Goal: Task Accomplishment & Management: Manage account settings

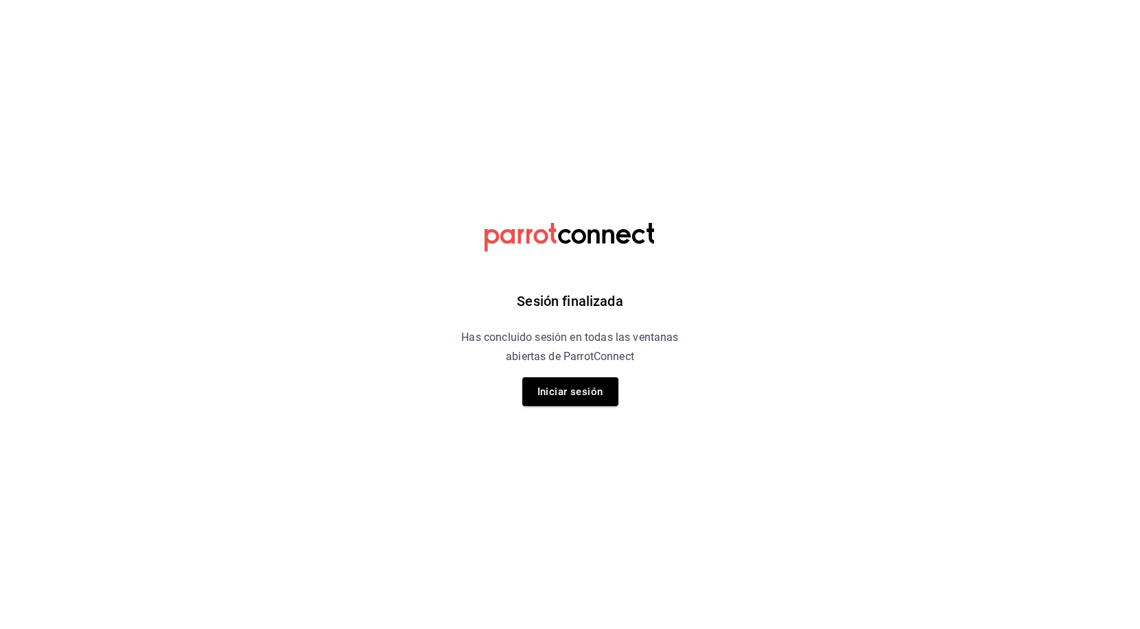
click at [546, 376] on div "Sesión finalizada Has concluido sesión en todas las ventanas abiertas de Parrot…" at bounding box center [570, 314] width 347 height 629
click at [547, 384] on button "Iniciar sesión" at bounding box center [570, 391] width 96 height 29
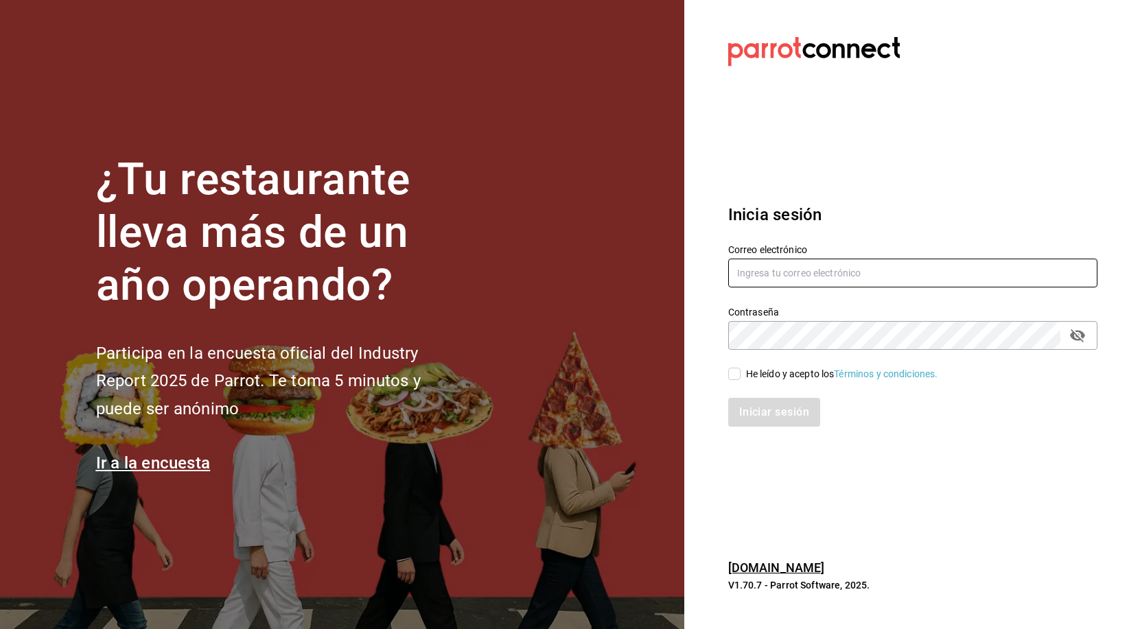
click at [786, 277] on input "text" at bounding box center [912, 273] width 369 height 29
type input "[EMAIL_ADDRESS][DOMAIN_NAME]"
click at [755, 376] on div "He leído y acepto los Términos y condiciones." at bounding box center [842, 374] width 192 height 14
click at [751, 418] on div "Iniciar sesión" at bounding box center [912, 412] width 369 height 29
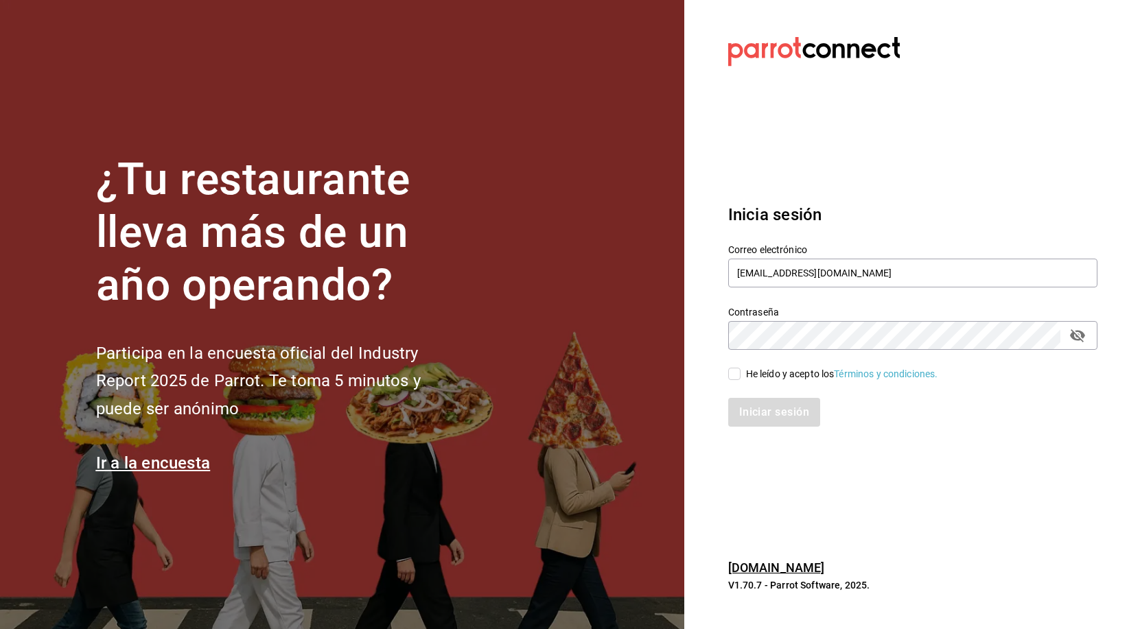
click at [739, 388] on div "Iniciar sesión" at bounding box center [905, 404] width 386 height 45
click at [739, 382] on div "Iniciar sesión" at bounding box center [905, 404] width 386 height 45
click at [736, 377] on input "He leído y acepto los Términos y condiciones." at bounding box center [734, 374] width 12 height 12
checkbox input "true"
click at [756, 428] on div "Inicia sesión Correo electrónico [EMAIL_ADDRESS][DOMAIN_NAME] Contraseña Contra…" at bounding box center [912, 314] width 369 height 257
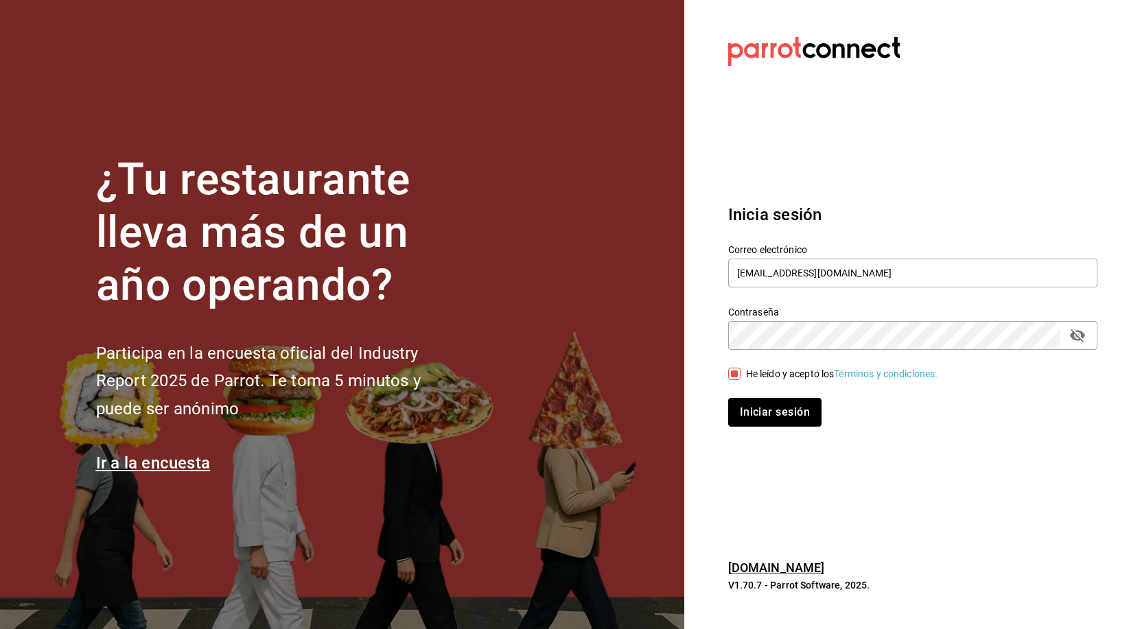
drag, startPoint x: 759, startPoint y: 423, endPoint x: 773, endPoint y: 413, distance: 17.7
click at [760, 423] on button "Iniciar sesión" at bounding box center [774, 412] width 93 height 29
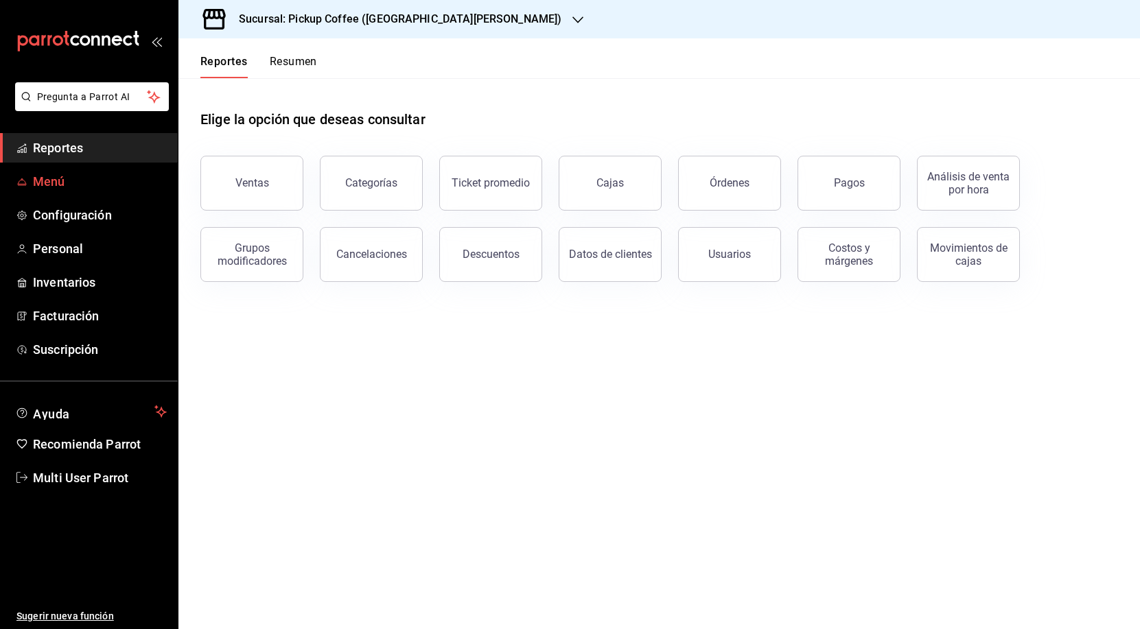
click at [62, 191] on link "Menú" at bounding box center [89, 182] width 178 height 30
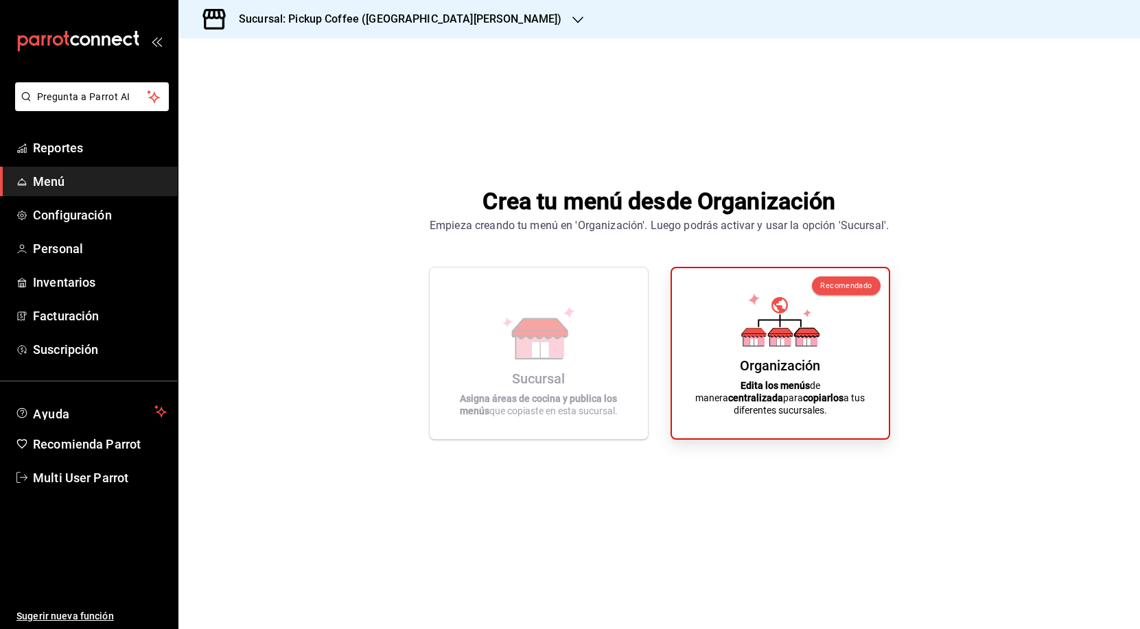
click at [631, 376] on div "Sucursal Asigna áreas de cocina y publica los menús que copiaste en esta sucurs…" at bounding box center [539, 353] width 220 height 173
click at [570, 331] on icon at bounding box center [539, 333] width 78 height 54
click at [414, 7] on div "Sucursal: Pickup Coffee ([GEOGRAPHIC_DATA][PERSON_NAME])" at bounding box center [388, 19] width 399 height 38
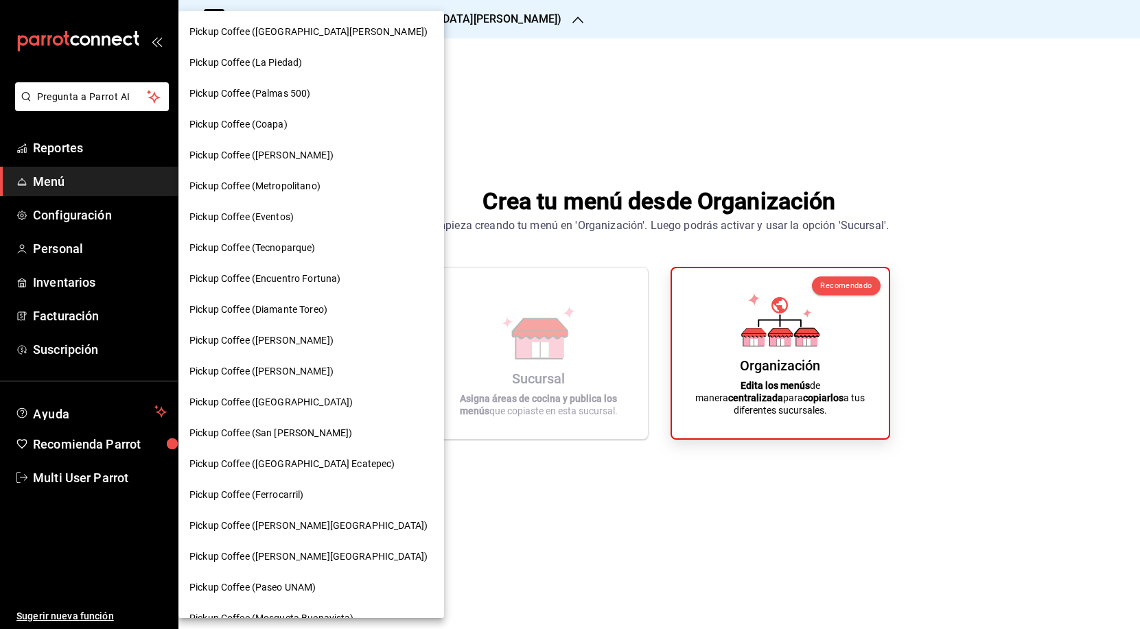
click at [281, 548] on div "Pickup Coffee ([PERSON_NAME][GEOGRAPHIC_DATA])" at bounding box center [311, 556] width 266 height 31
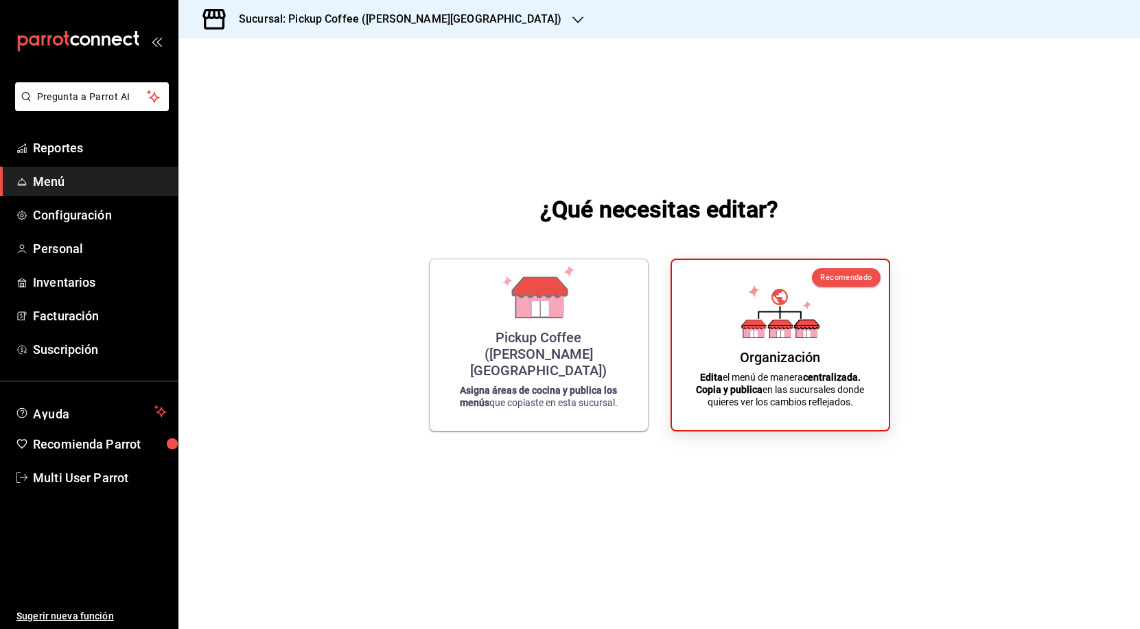
click at [545, 381] on div "Pickup Coffee ([PERSON_NAME][GEOGRAPHIC_DATA]) Asigna áreas de cocina y publica…" at bounding box center [538, 345] width 185 height 150
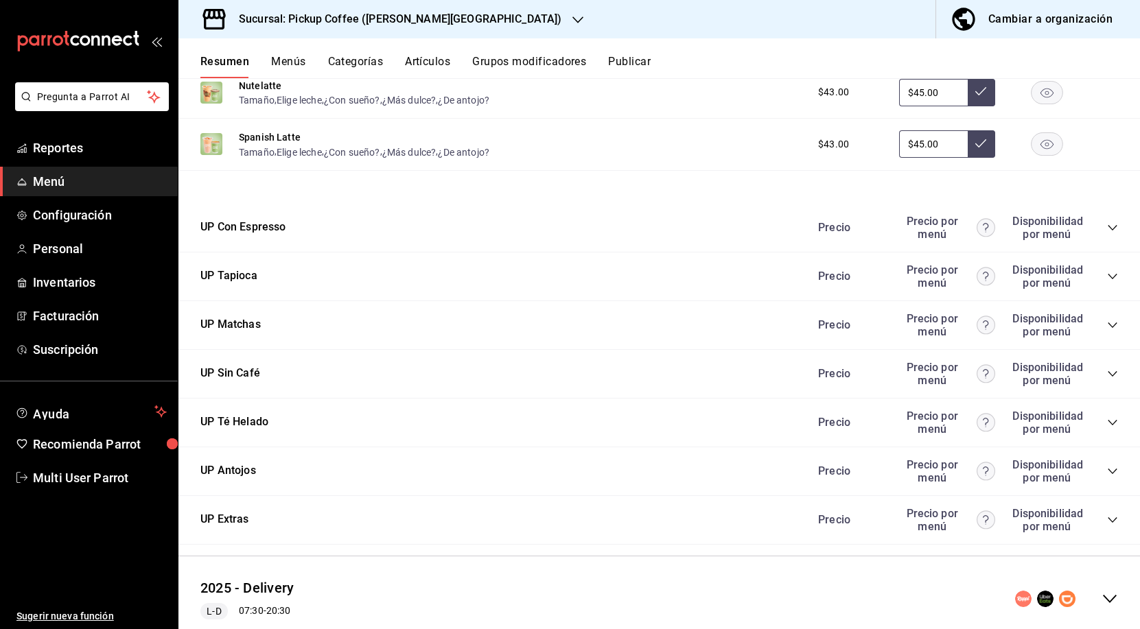
scroll to position [543, 0]
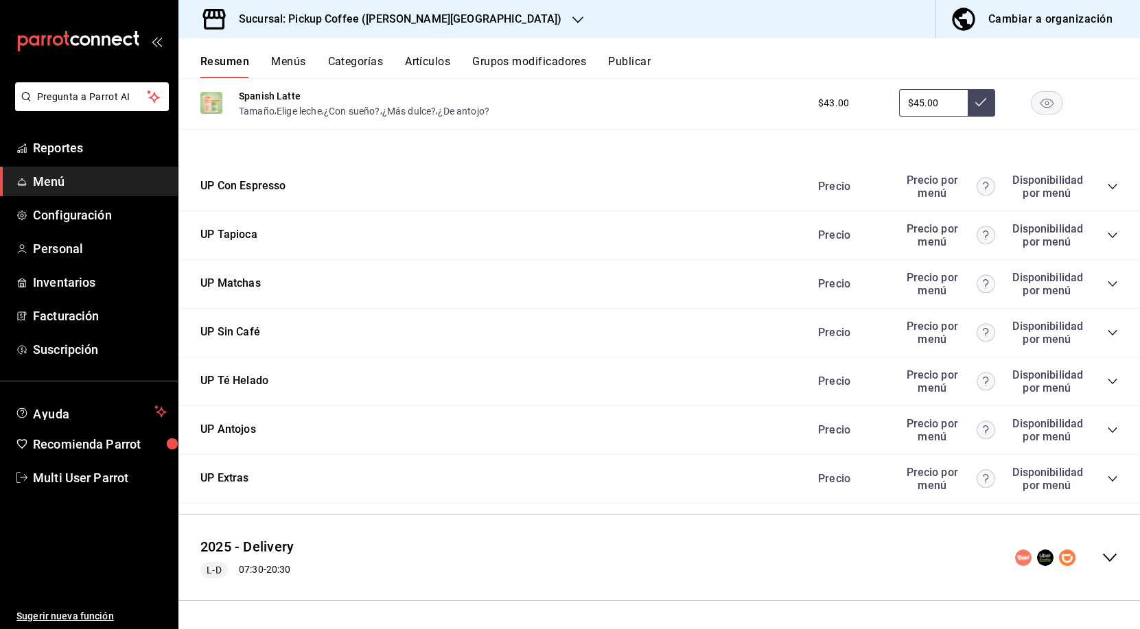
click at [1107, 433] on icon "collapse-category-row" at bounding box center [1112, 430] width 11 height 11
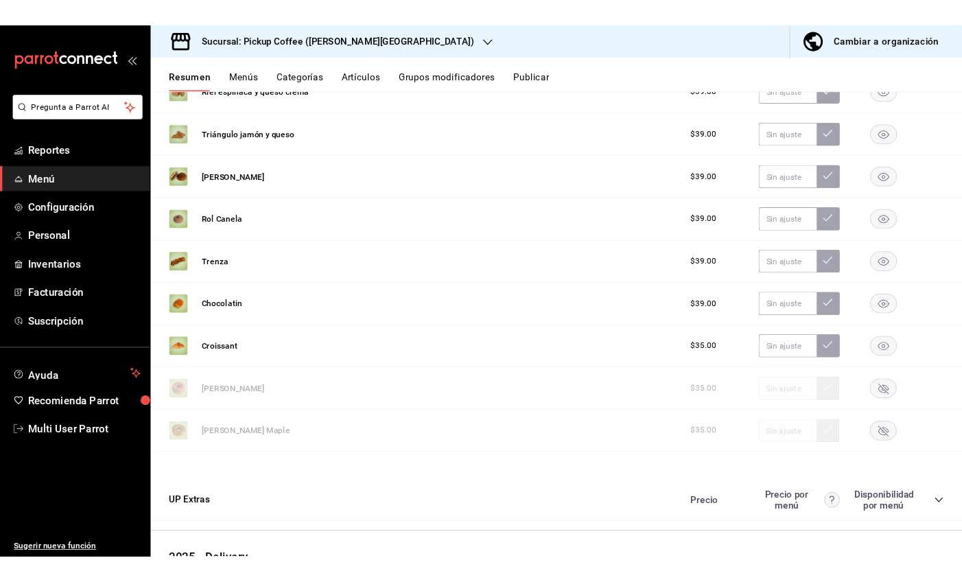
scroll to position [941, 0]
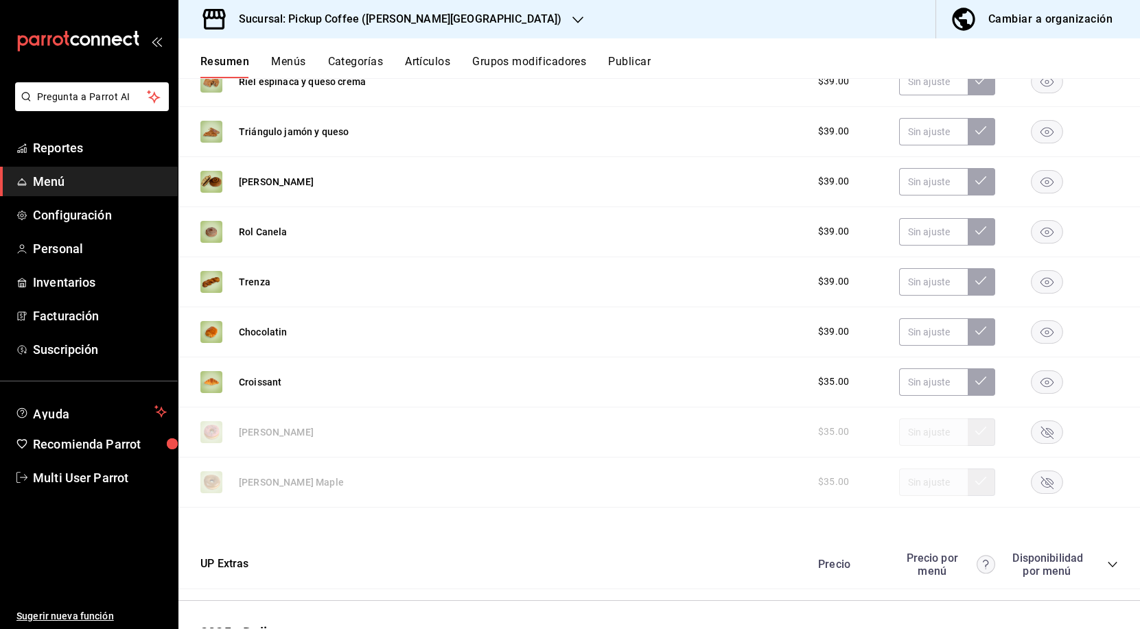
click at [1041, 433] on icon "button" at bounding box center [1047, 432] width 12 height 12
drag, startPoint x: 1039, startPoint y: 488, endPoint x: 1035, endPoint y: 480, distance: 9.2
click at [1040, 488] on rect "button" at bounding box center [1047, 482] width 32 height 23
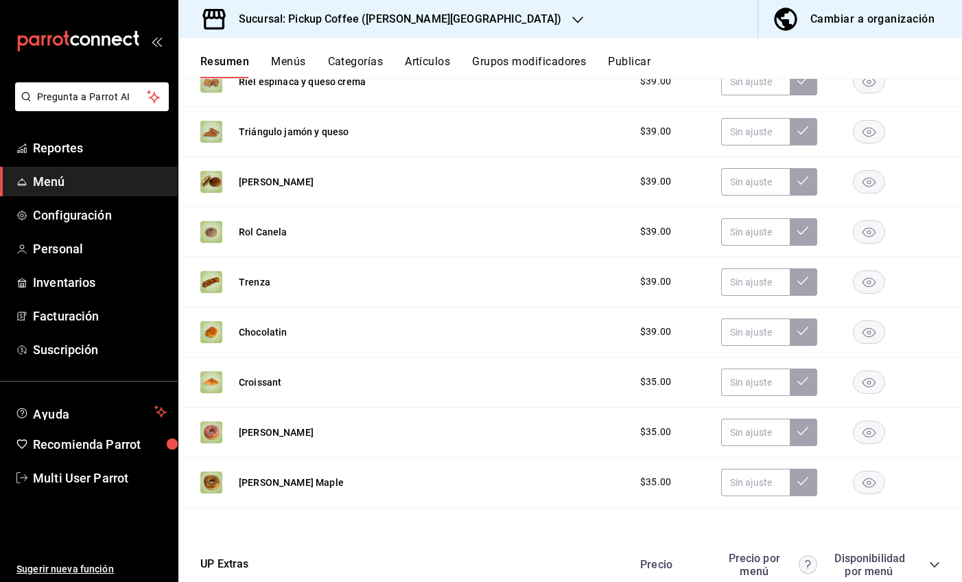
click at [572, 22] on icon "button" at bounding box center [577, 19] width 11 height 11
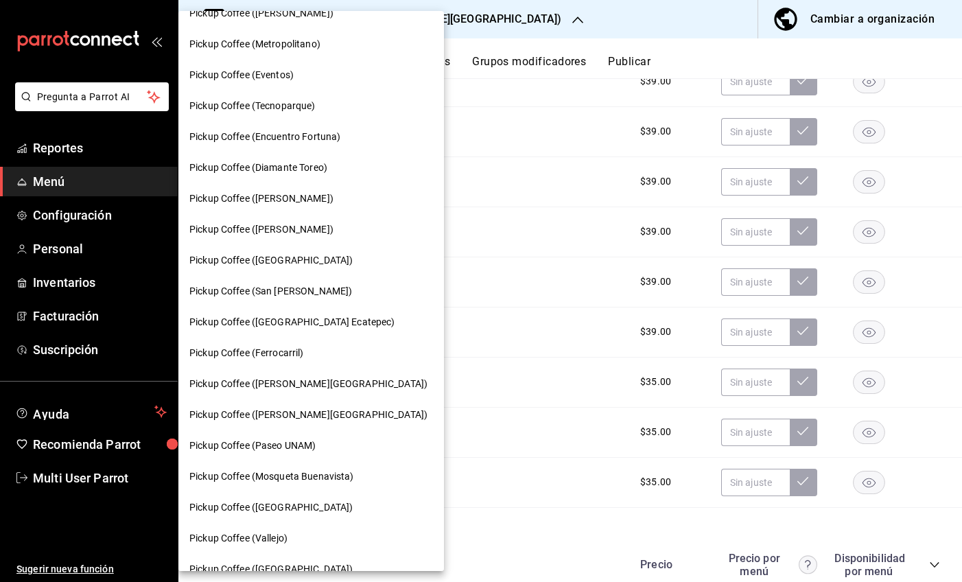
scroll to position [194, 0]
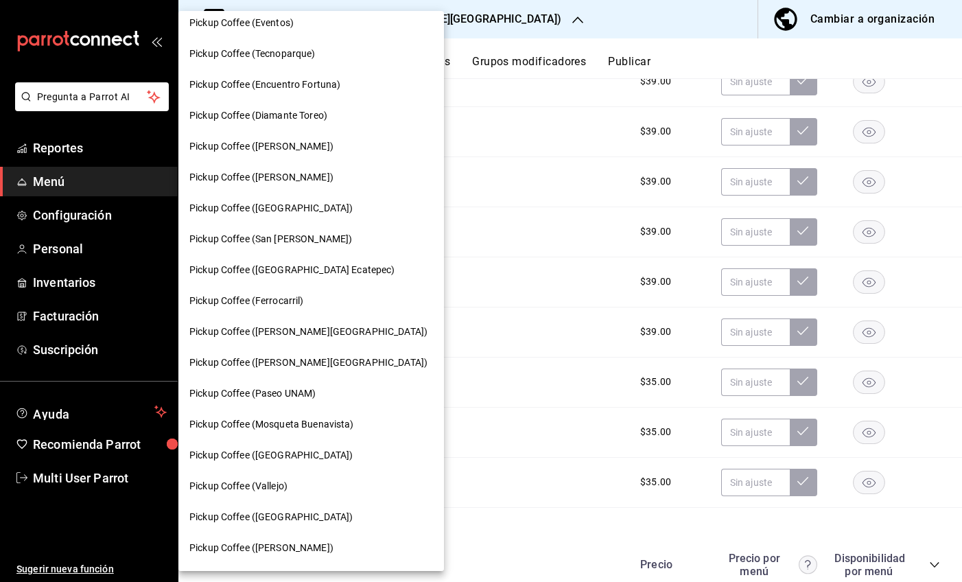
click at [310, 354] on div "Pickup Coffee ([PERSON_NAME][GEOGRAPHIC_DATA])" at bounding box center [311, 362] width 266 height 31
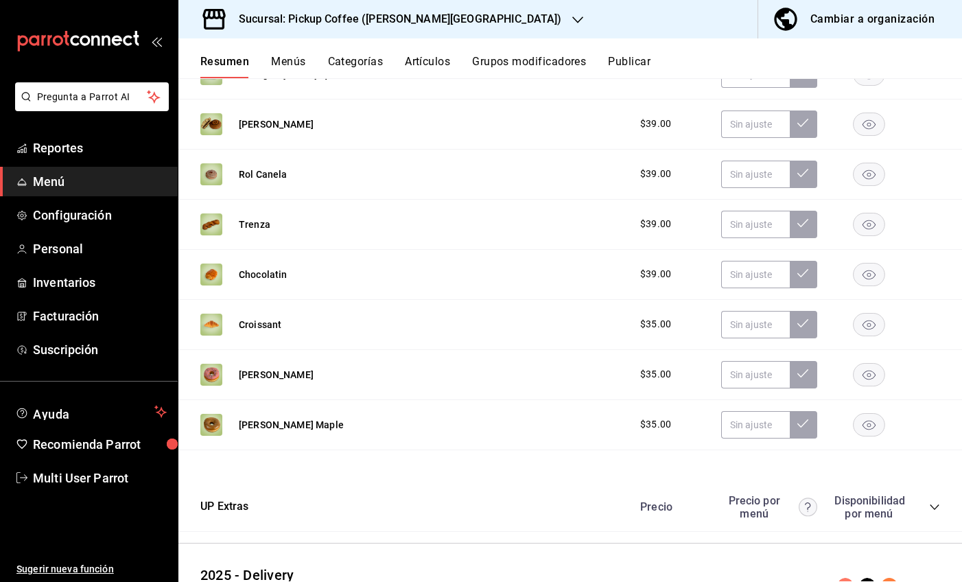
scroll to position [1074, 0]
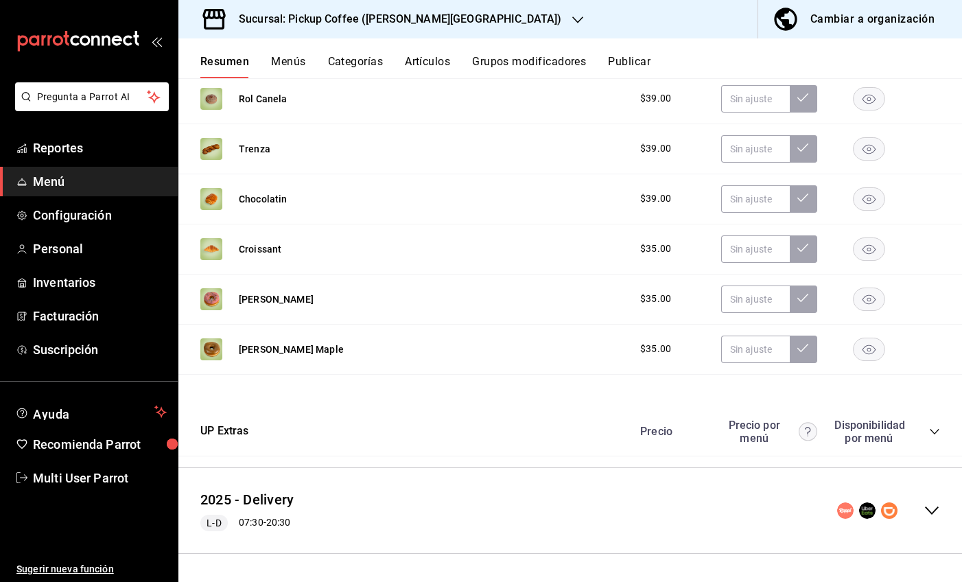
click at [931, 508] on div "2025 - Delivery L-D 07:30 - 20:30" at bounding box center [570, 511] width 784 height 64
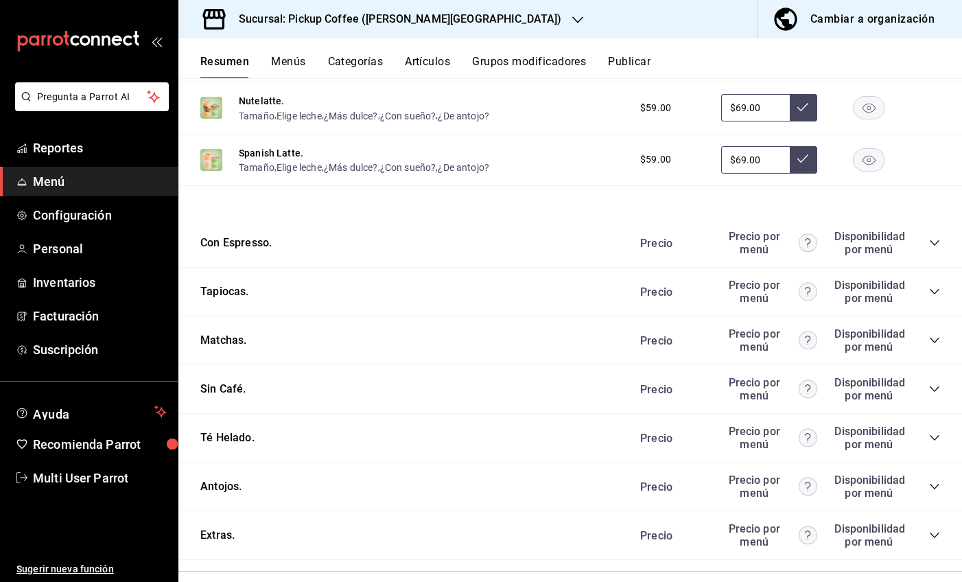
scroll to position [1849, 0]
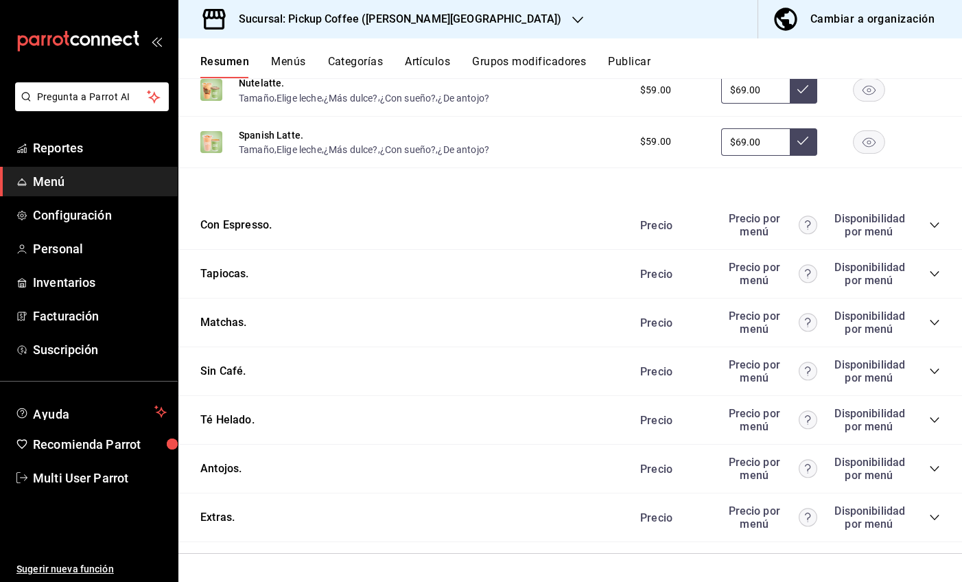
click at [917, 474] on div "Precio Precio por menú Disponibilidad por menú" at bounding box center [784, 469] width 314 height 26
drag, startPoint x: 919, startPoint y: 473, endPoint x: 911, endPoint y: 468, distance: 8.9
click at [929, 472] on icon "collapse-category-row" at bounding box center [934, 468] width 11 height 11
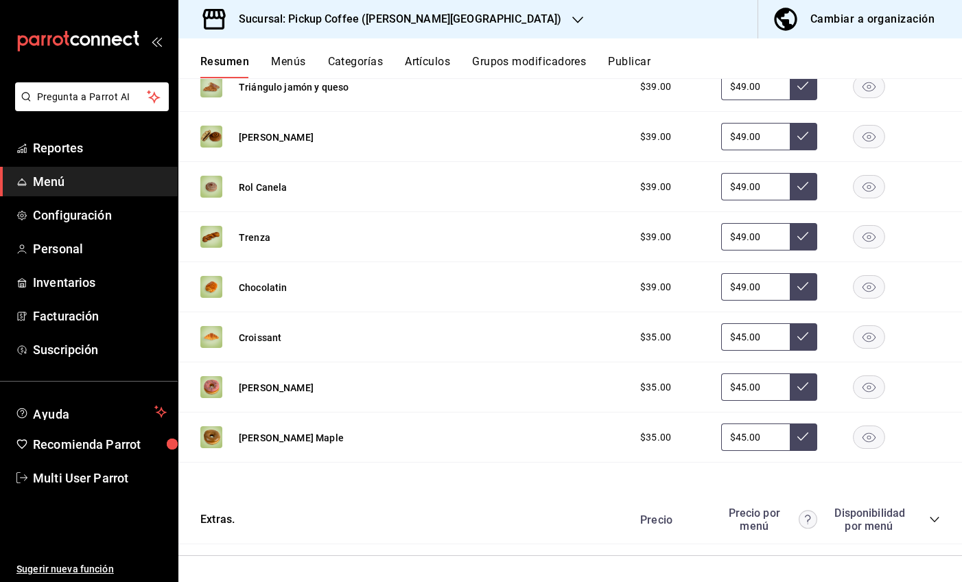
scroll to position [2333, 0]
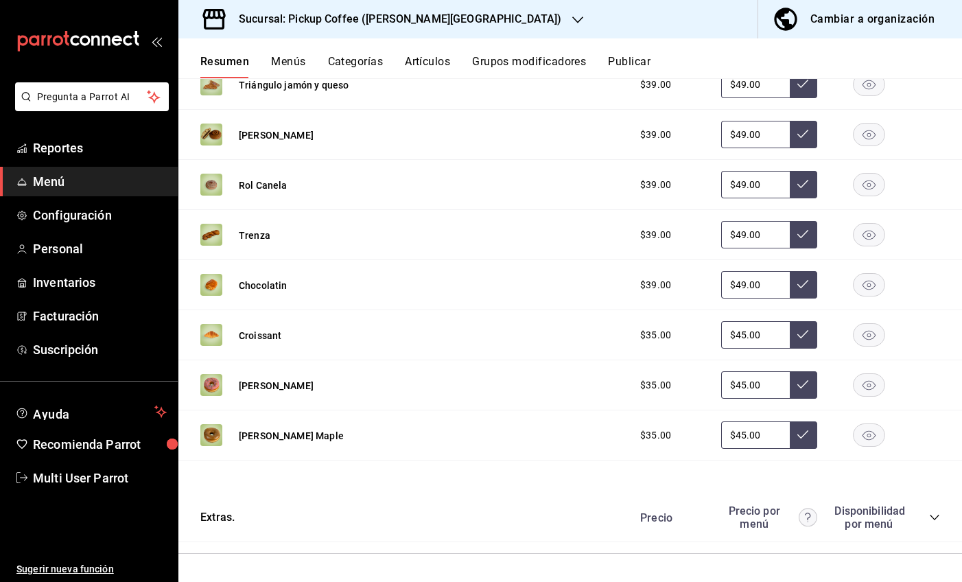
click at [915, 512] on div "Precio Precio por menú Disponibilidad por menú" at bounding box center [784, 517] width 314 height 26
click at [930, 517] on icon "collapse-category-row" at bounding box center [934, 517] width 9 height 5
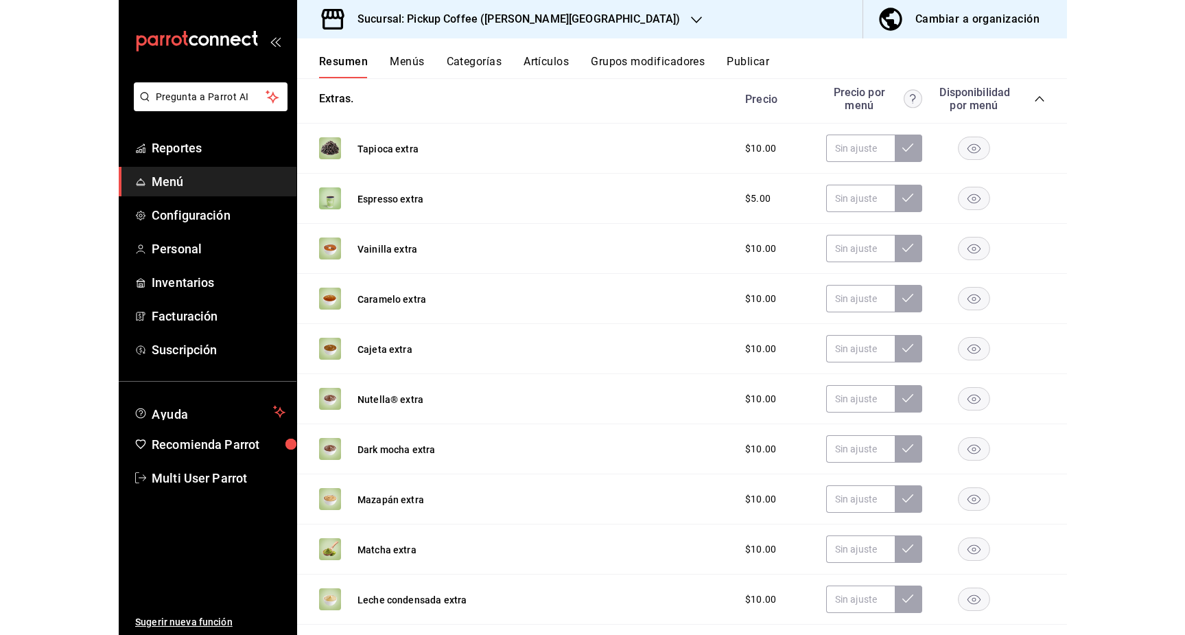
scroll to position [2755, 0]
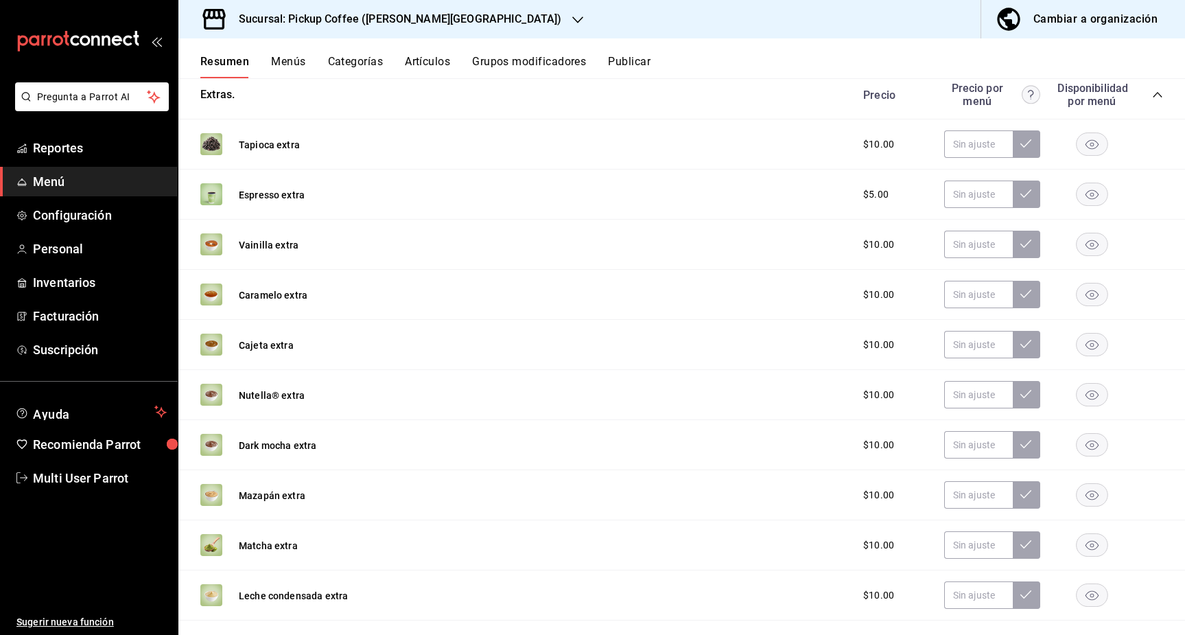
click at [572, 24] on icon "button" at bounding box center [577, 19] width 11 height 11
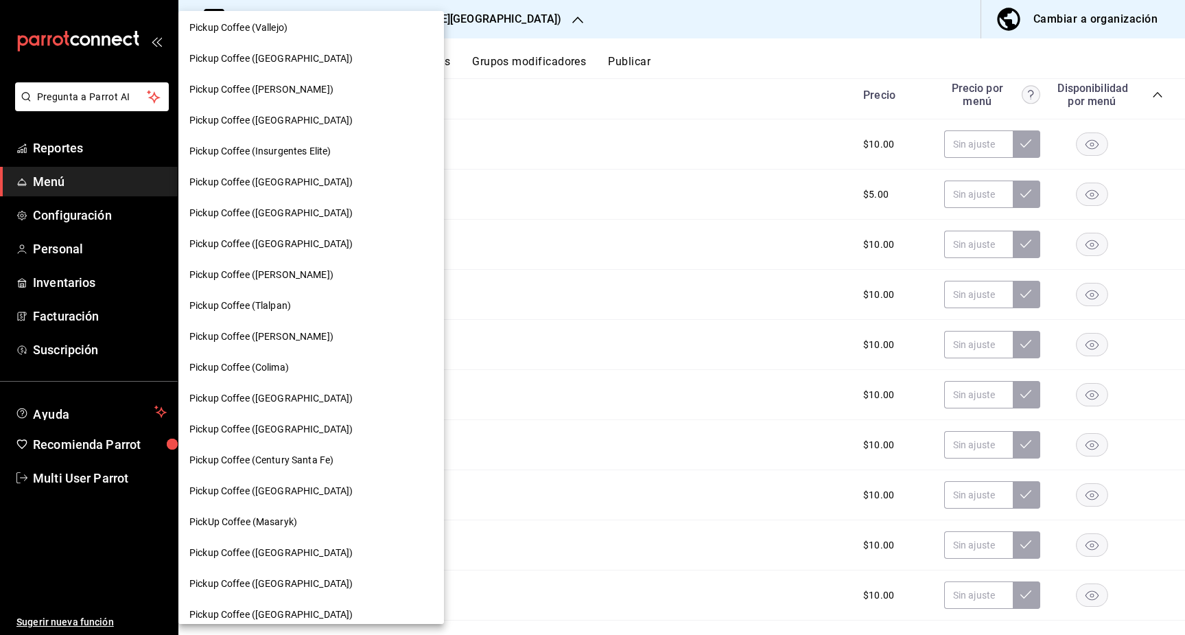
scroll to position [664, 0]
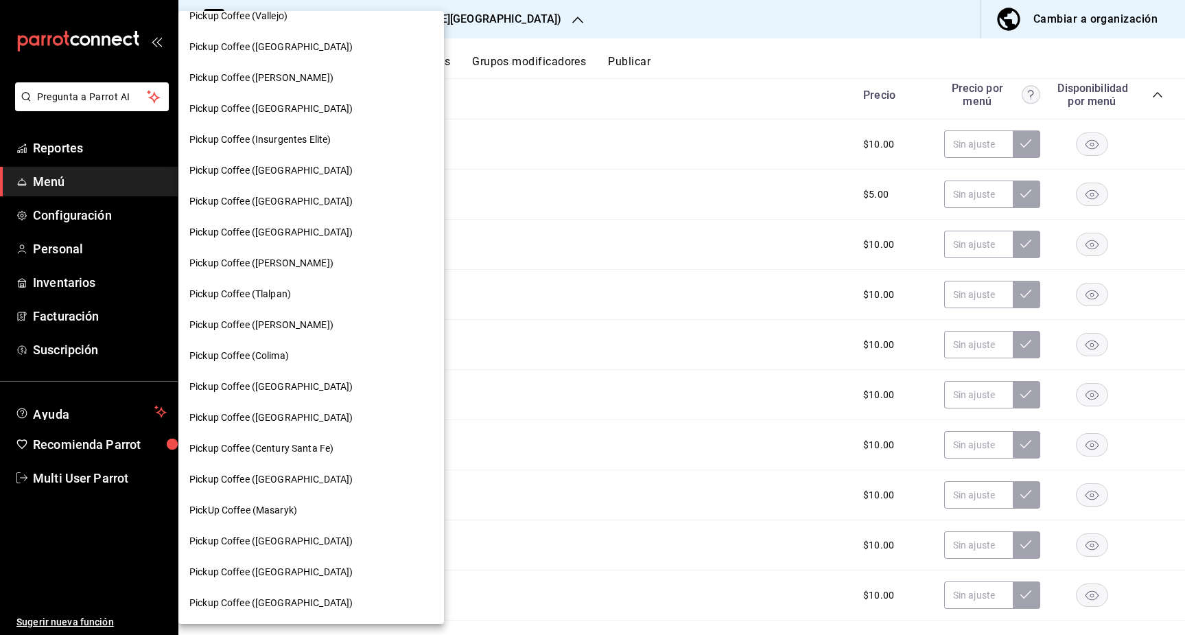
click at [290, 328] on span "Pickup Coffee ([PERSON_NAME])" at bounding box center [261, 325] width 144 height 14
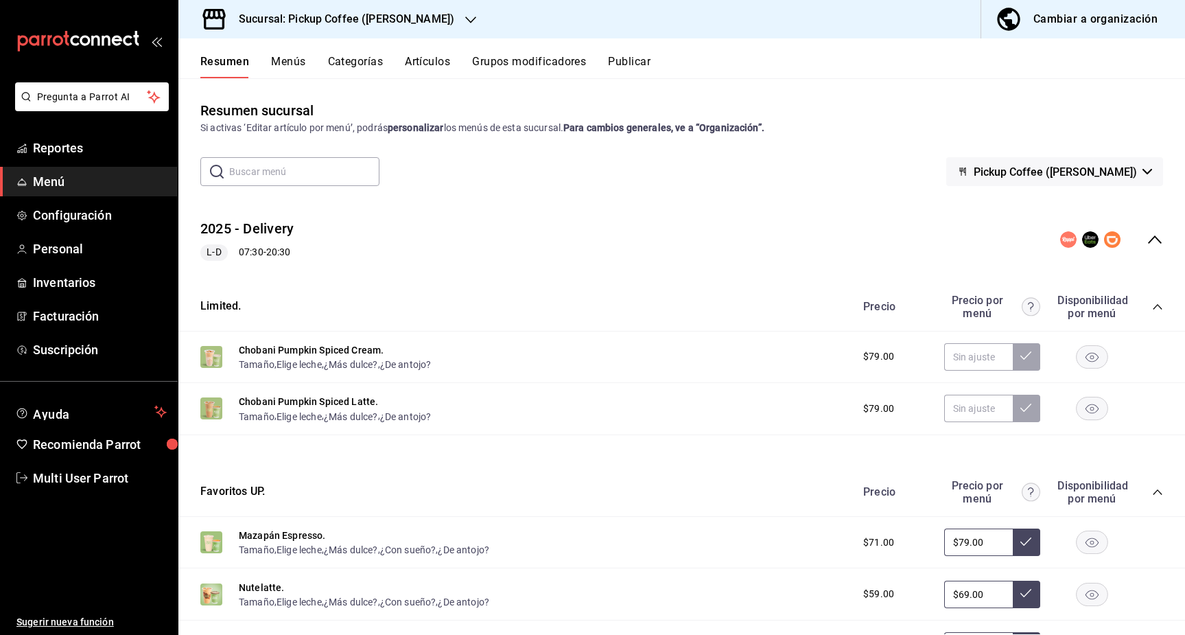
scroll to position [537, 0]
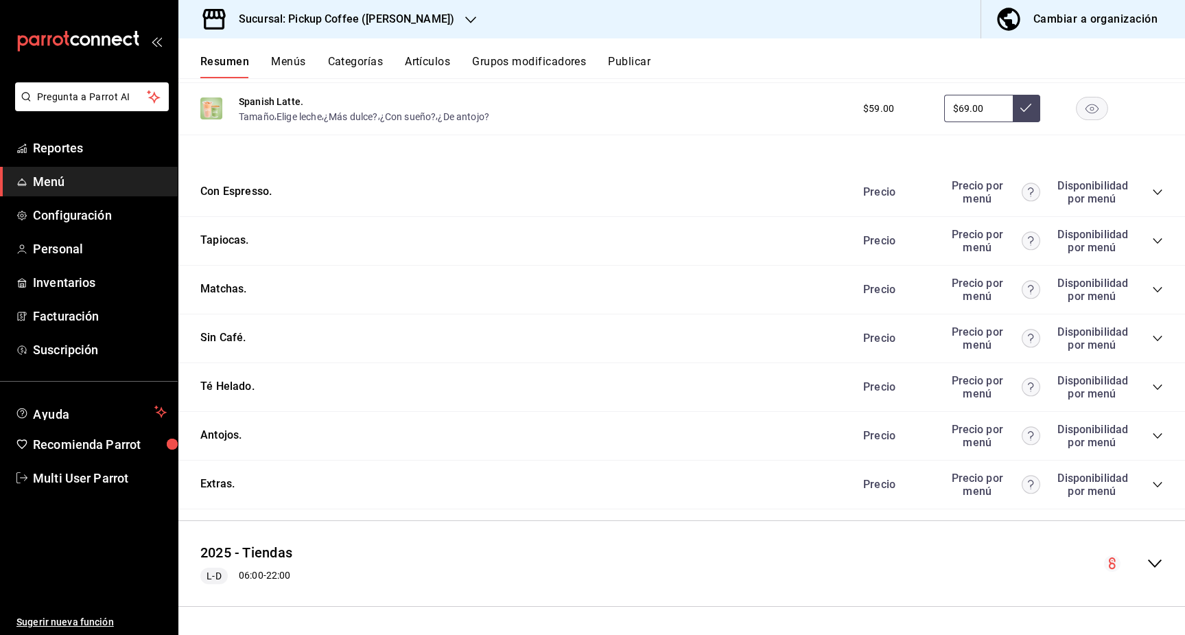
click at [1139, 449] on div "Antojos. [PERSON_NAME] por menú Disponibilidad por menú" at bounding box center [681, 436] width 1007 height 49
click at [1139, 440] on div "Antojos. [PERSON_NAME] por menú Disponibilidad por menú" at bounding box center [681, 436] width 1007 height 49
click at [1139, 439] on icon "collapse-category-row" at bounding box center [1157, 435] width 11 height 11
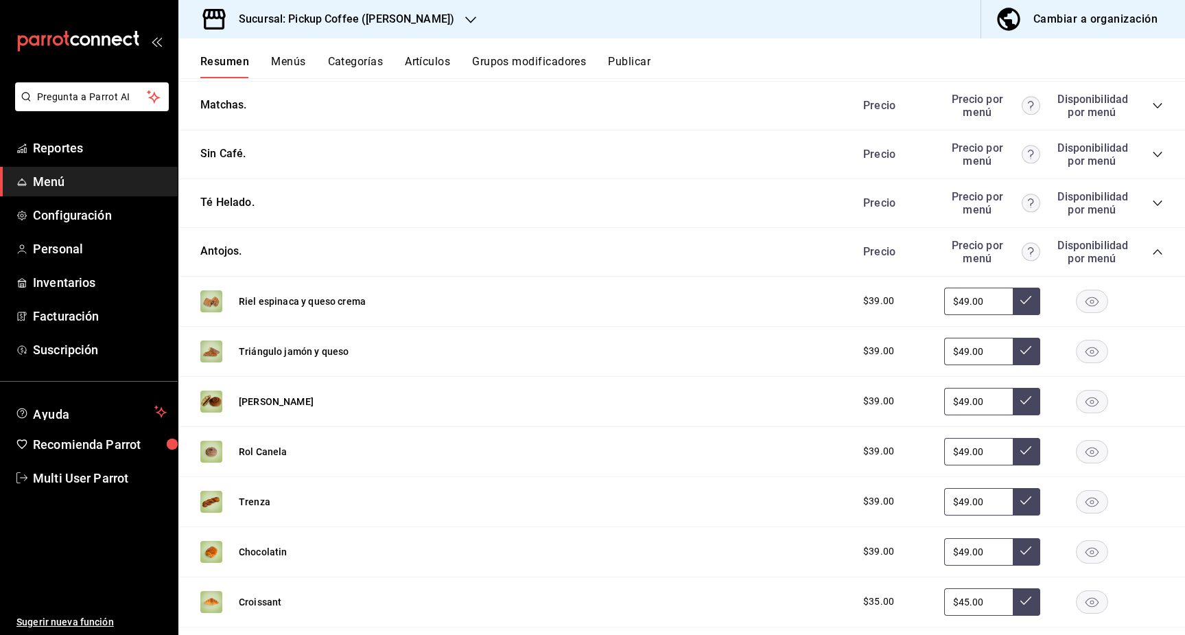
scroll to position [840, 0]
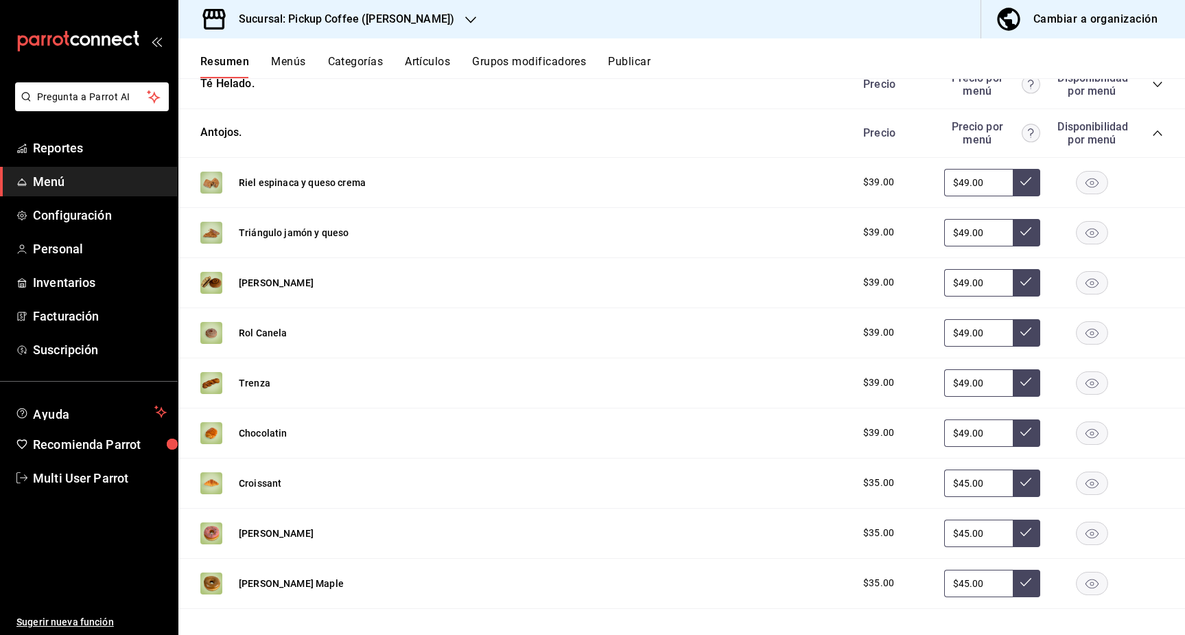
click at [1077, 323] on rect "button" at bounding box center [1093, 332] width 32 height 23
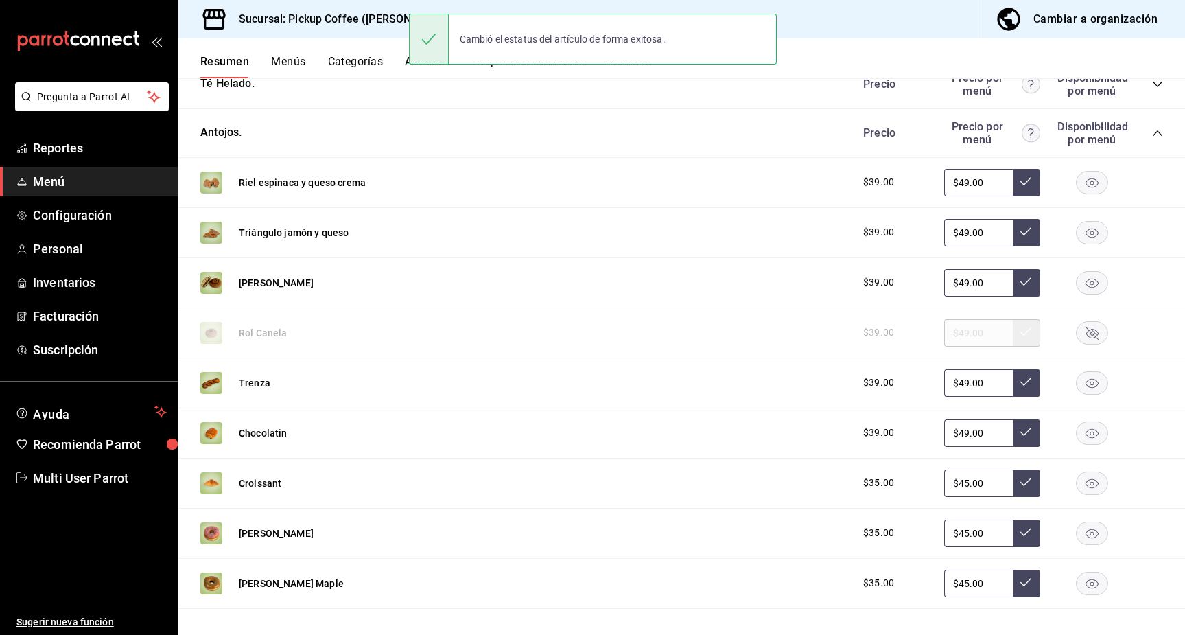
click at [1086, 383] on rect "button" at bounding box center [1093, 382] width 32 height 23
drag, startPoint x: 1081, startPoint y: 286, endPoint x: 1071, endPoint y: 265, distance: 23.6
click at [1081, 287] on icon "button" at bounding box center [1092, 282] width 32 height 23
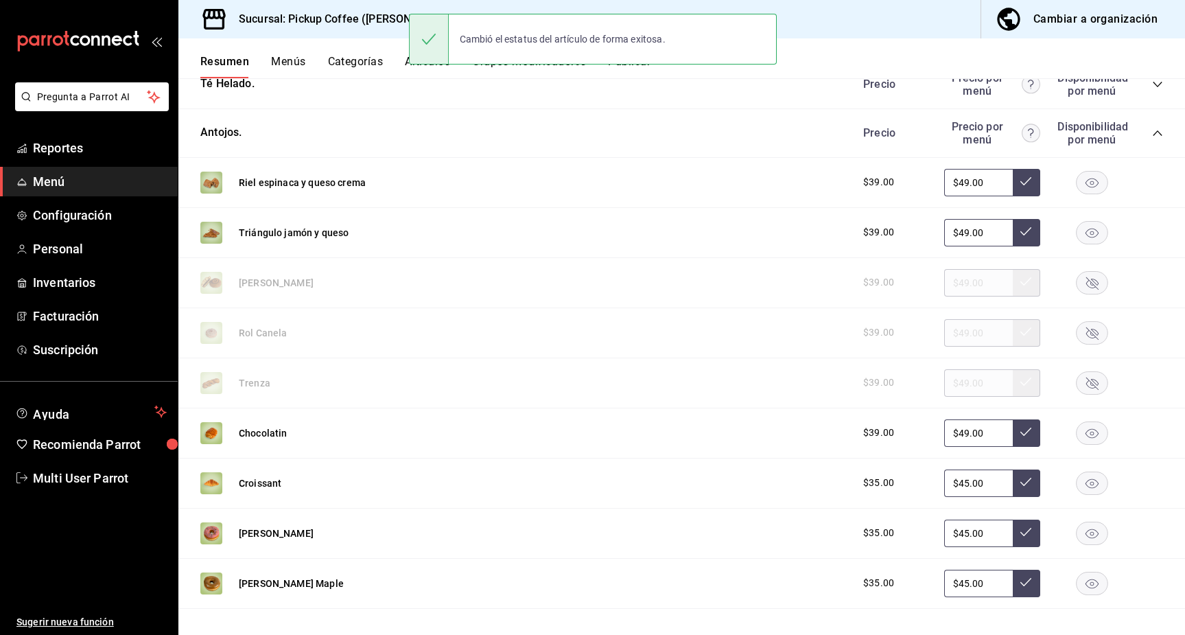
click at [1139, 224] on div "Triángulo jamón y queso $39.00 $49.00" at bounding box center [681, 233] width 1007 height 50
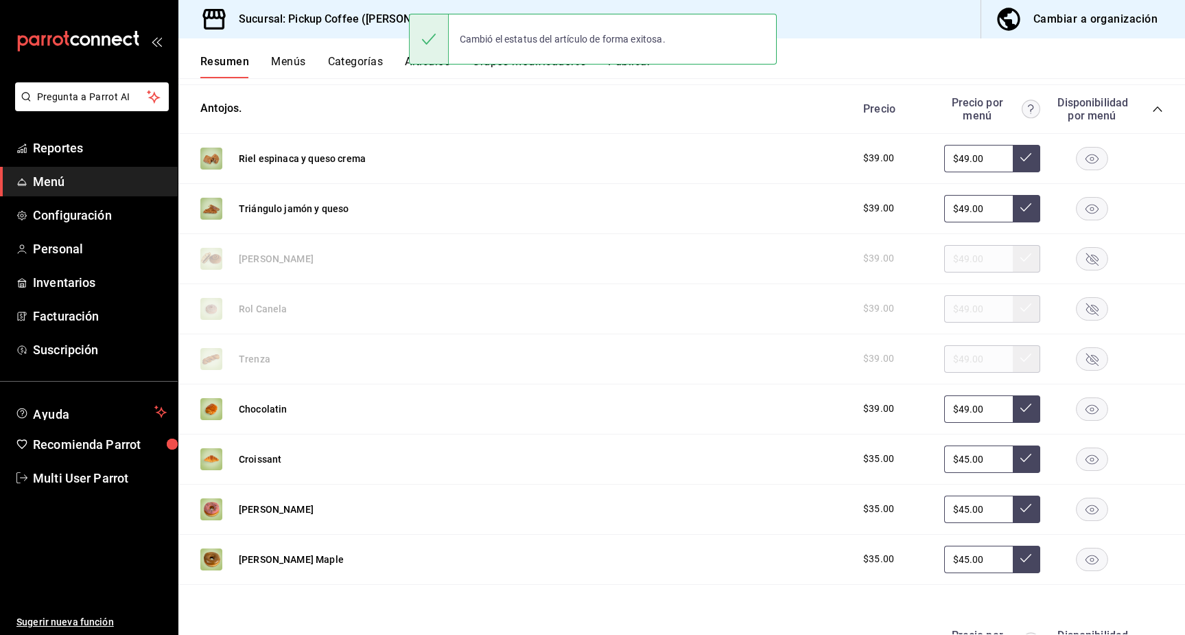
scroll to position [946, 0]
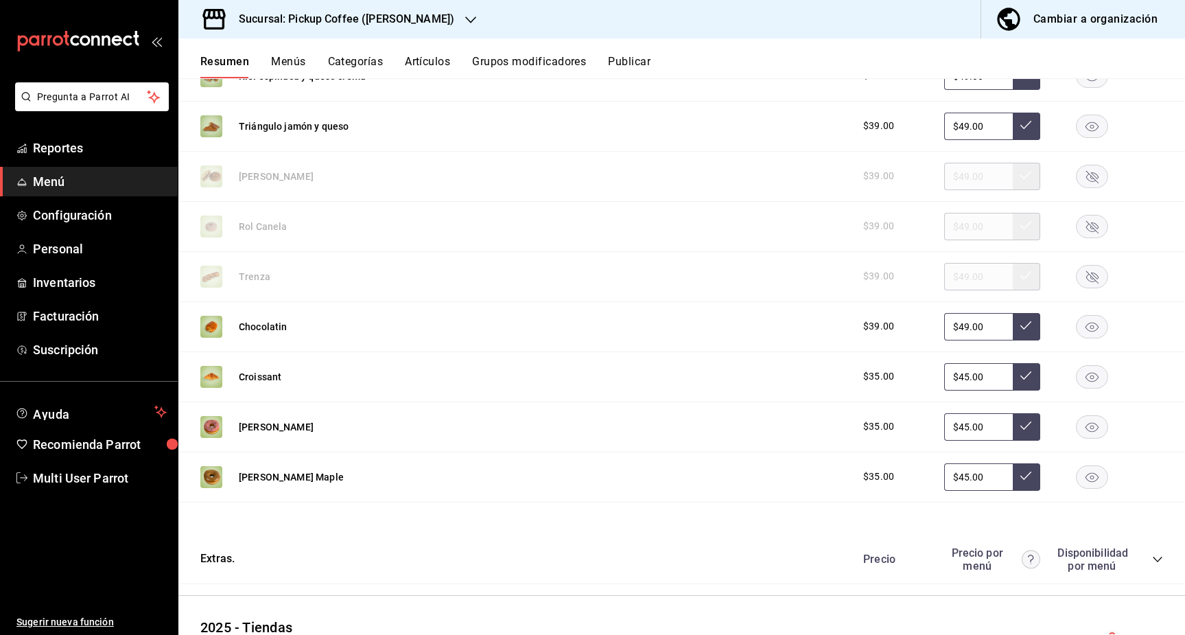
click at [465, 19] on icon "button" at bounding box center [470, 19] width 11 height 11
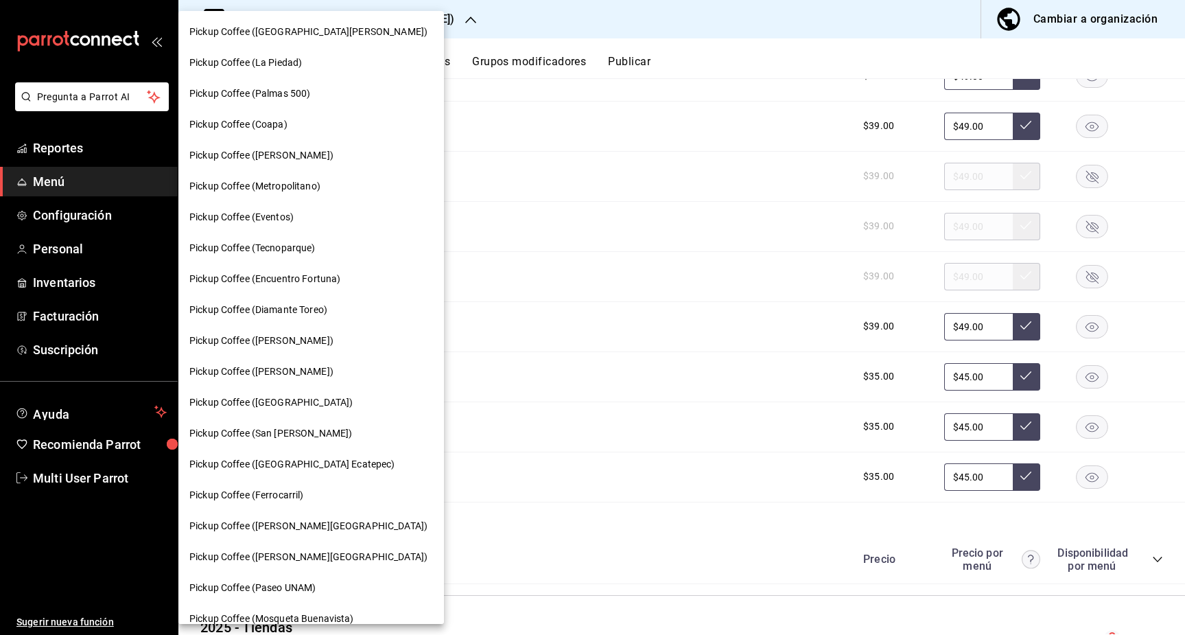
click at [316, 430] on span "Pickup Coffee (San [PERSON_NAME])" at bounding box center [270, 433] width 163 height 14
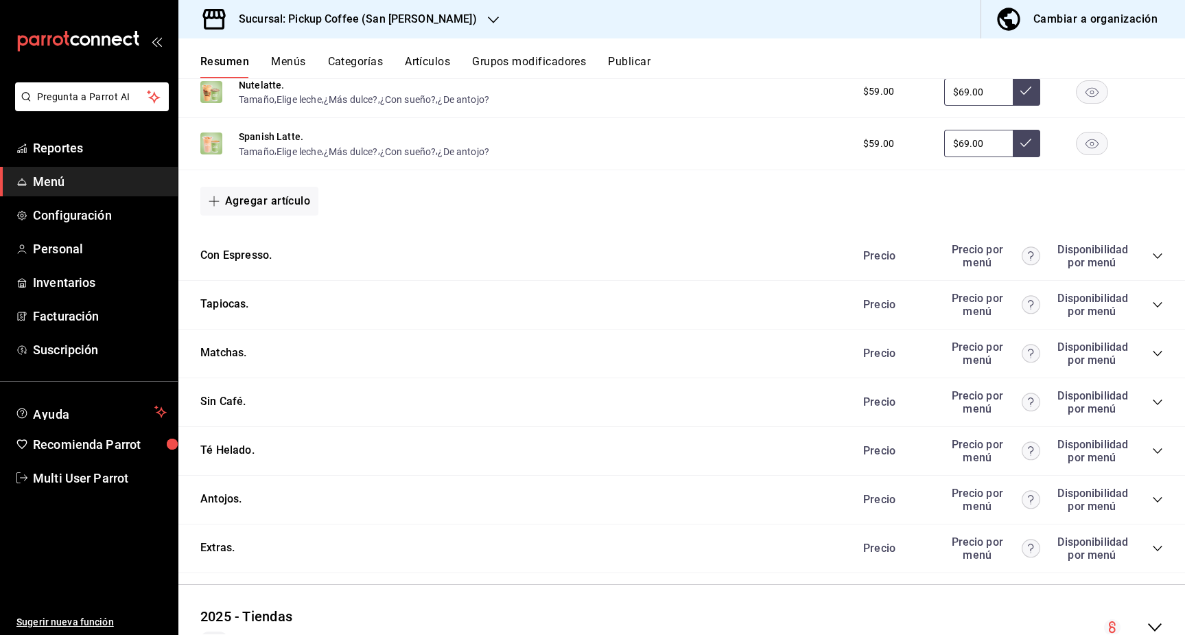
scroll to position [561, 0]
click at [1139, 494] on div "Antojos. [PERSON_NAME] por menú Disponibilidad por menú" at bounding box center [681, 498] width 1007 height 49
click at [1139, 495] on icon "collapse-category-row" at bounding box center [1157, 498] width 11 height 11
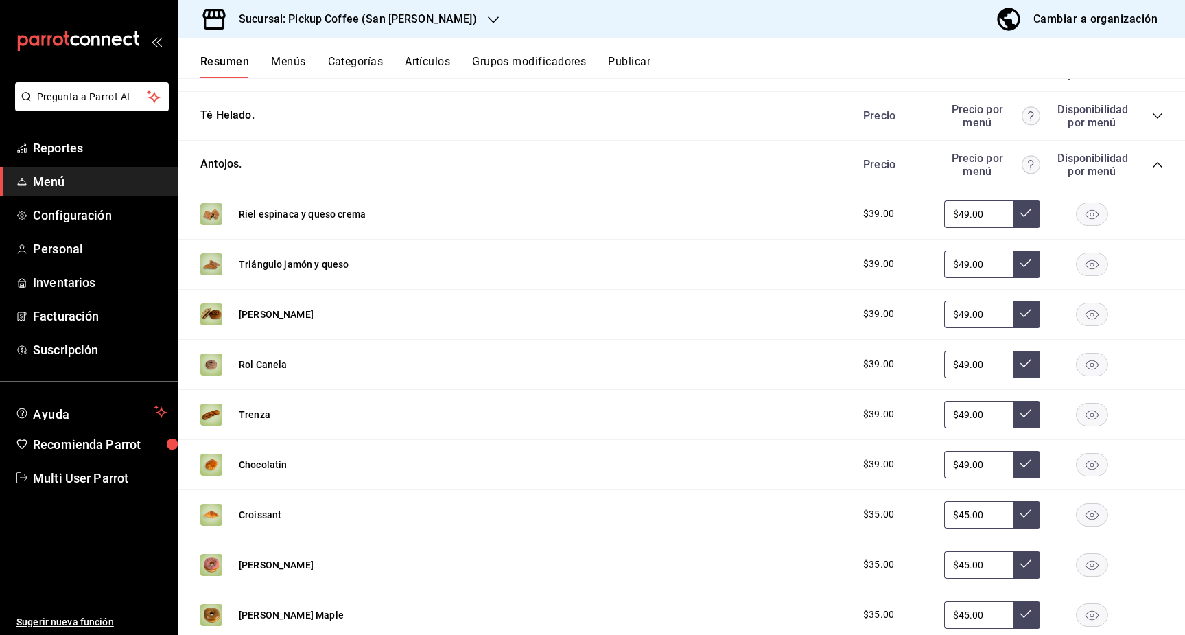
scroll to position [964, 0]
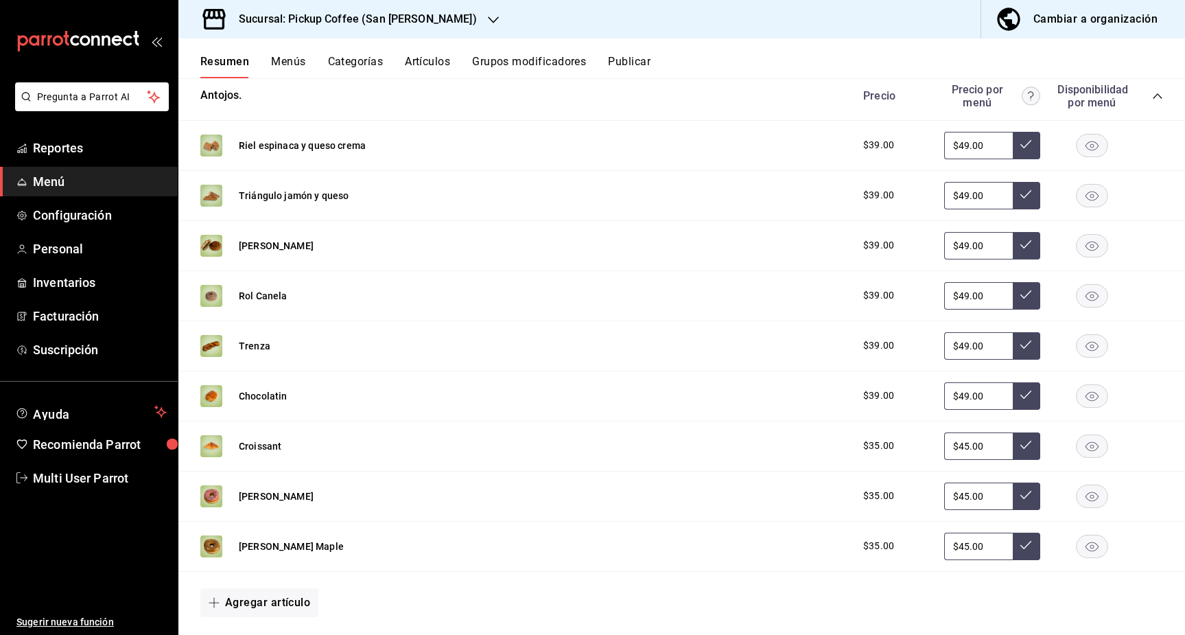
click at [1082, 506] on rect "button" at bounding box center [1093, 496] width 32 height 23
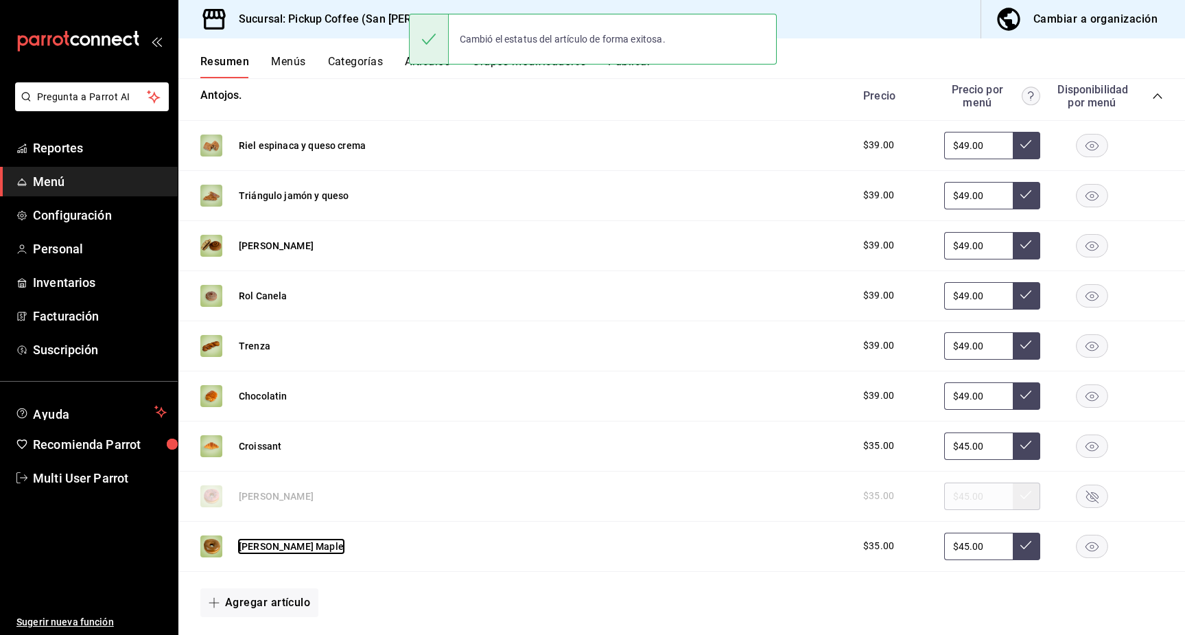
click at [1082, 257] on rect "button" at bounding box center [1093, 245] width 32 height 23
click at [1084, 285] on rect "button" at bounding box center [1093, 295] width 32 height 23
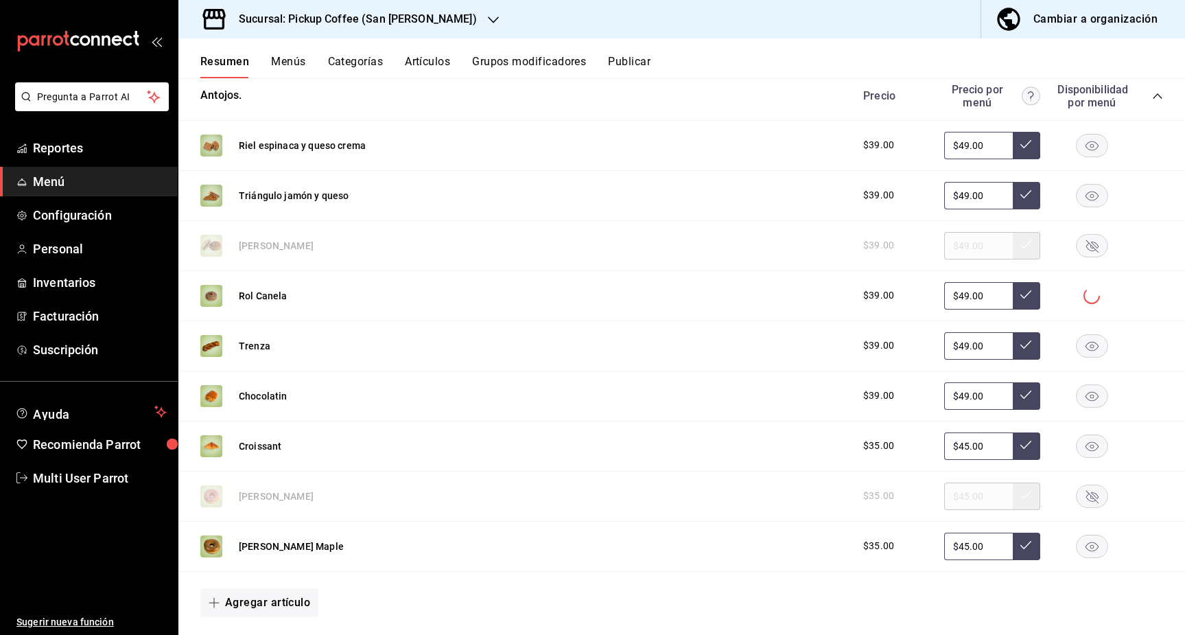
click at [1097, 352] on icon "button" at bounding box center [1092, 345] width 32 height 23
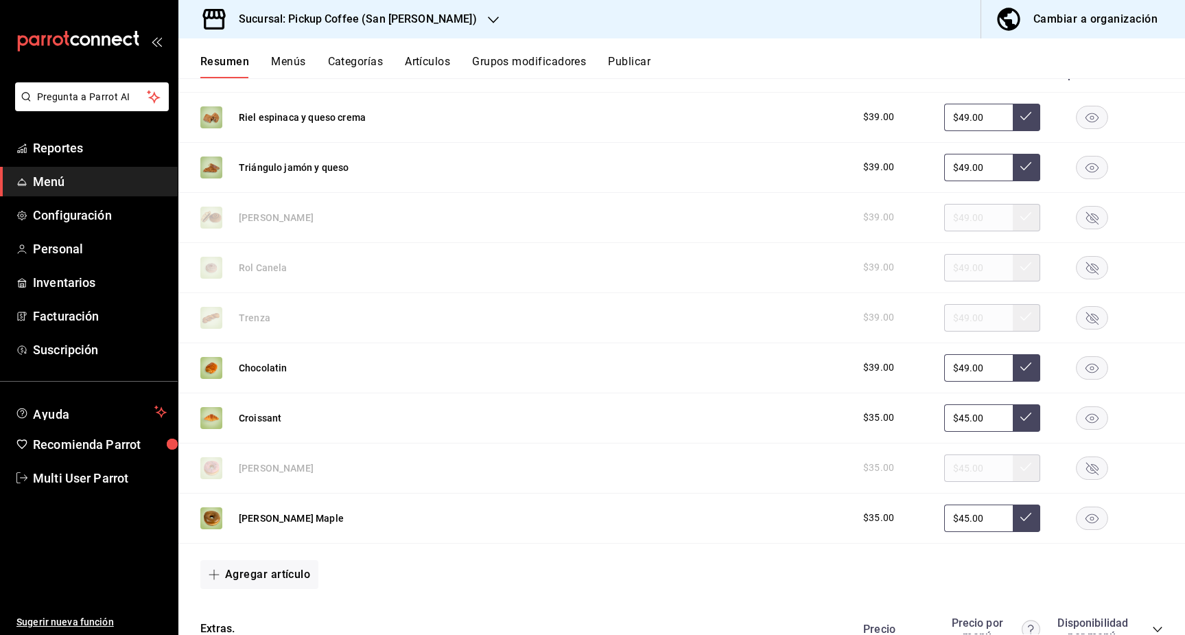
scroll to position [975, 0]
